Goal: Task Accomplishment & Management: Use online tool/utility

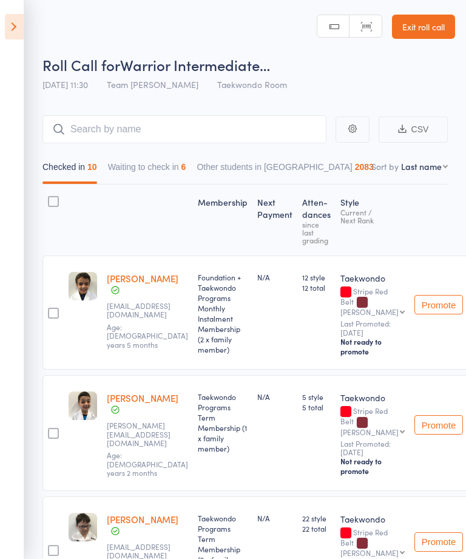
click at [22, 24] on icon at bounding box center [14, 26] width 19 height 25
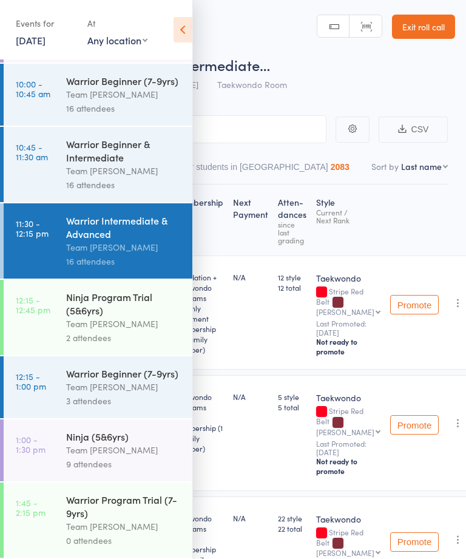
scroll to position [281, 0]
click at [33, 441] on time "1:00 - 1:30 pm" at bounding box center [31, 444] width 30 height 19
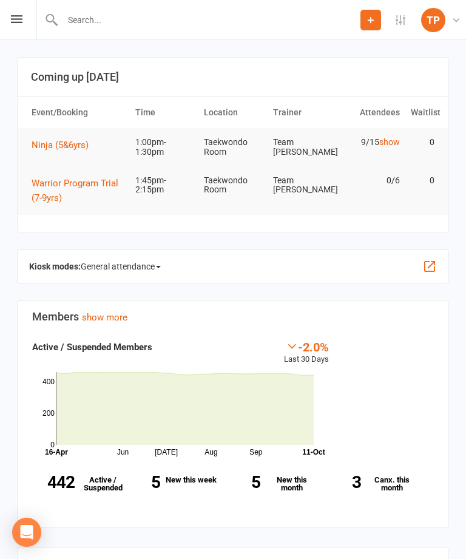
click at [44, 147] on span "Ninja (5&6yrs)" at bounding box center [60, 145] width 57 height 11
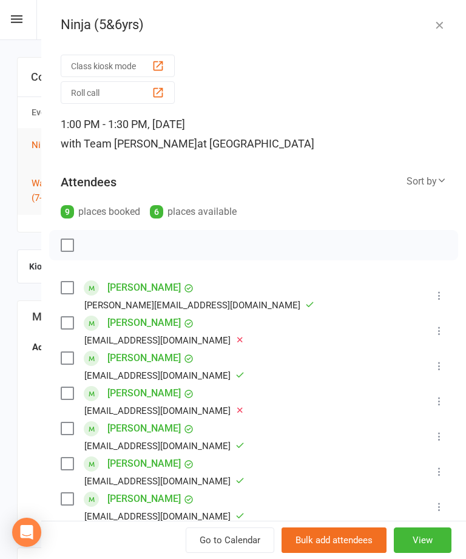
click at [81, 93] on button "Roll call" at bounding box center [118, 92] width 114 height 22
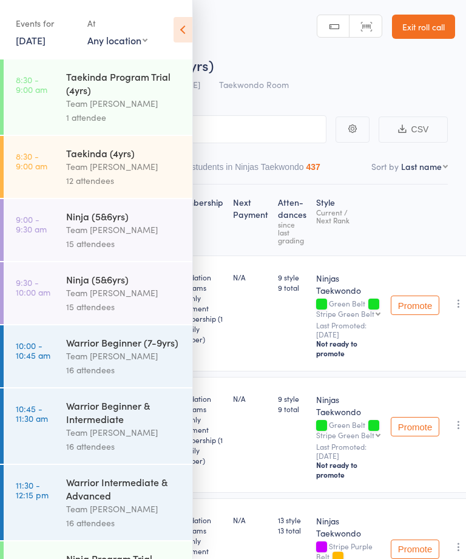
click at [187, 39] on icon at bounding box center [183, 29] width 19 height 25
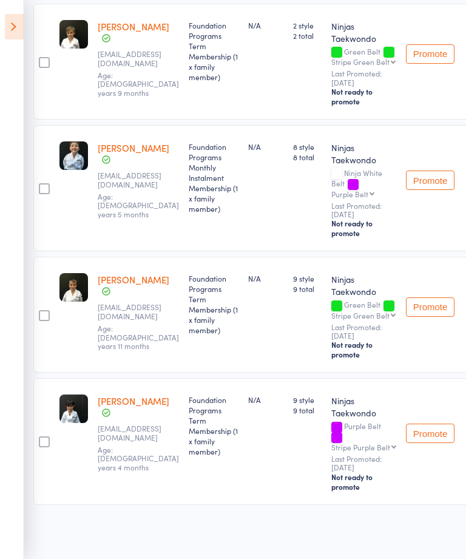
scroll to position [619, 9]
